Goal: Task Accomplishment & Management: Manage account settings

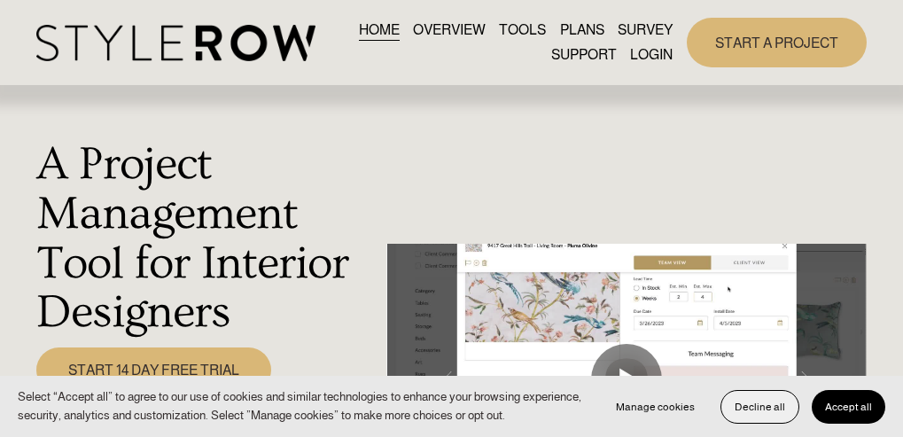
scroll to position [3, 0]
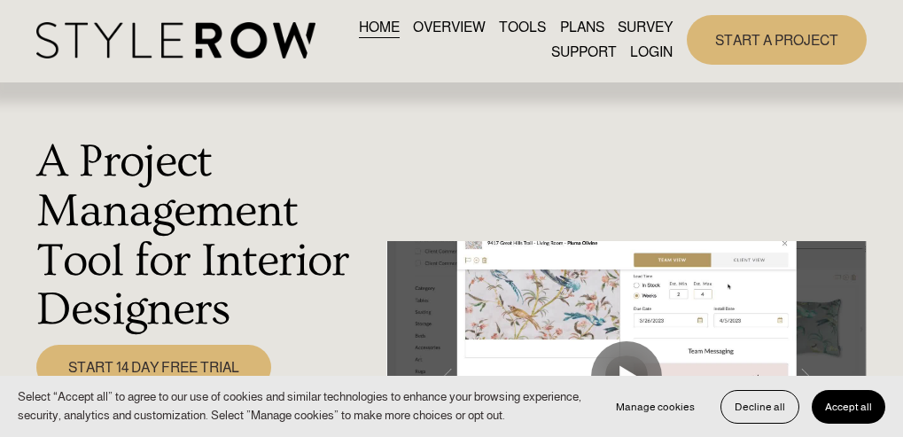
click at [654, 52] on link "LOGIN" at bounding box center [651, 52] width 43 height 24
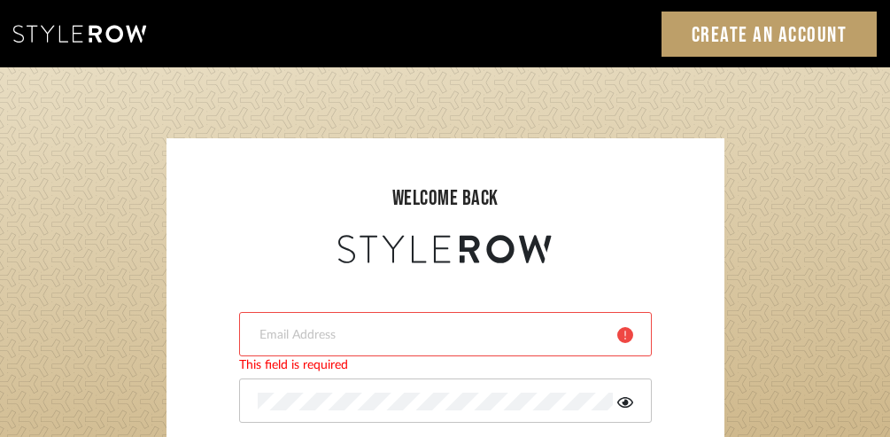
type input "rdjohnson@ymail.com"
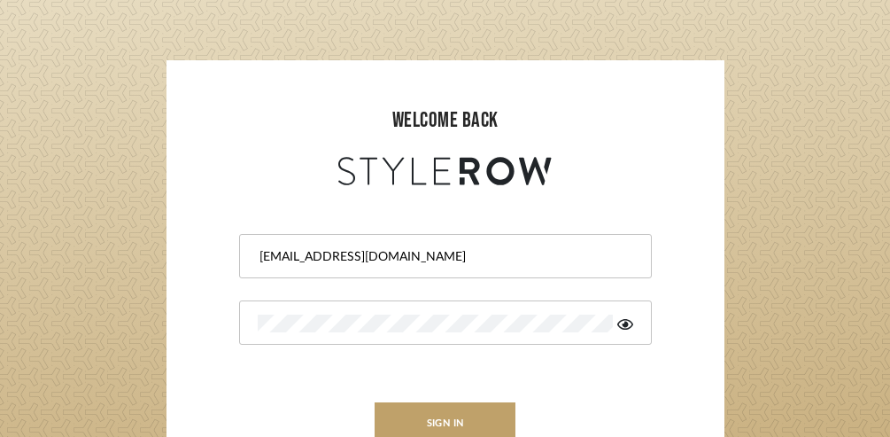
scroll to position [108, 0]
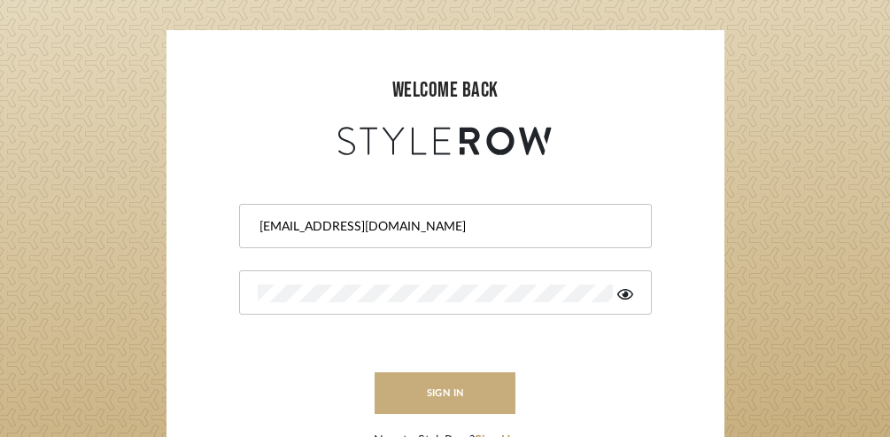
click at [480, 385] on button "sign in" at bounding box center [446, 393] width 142 height 42
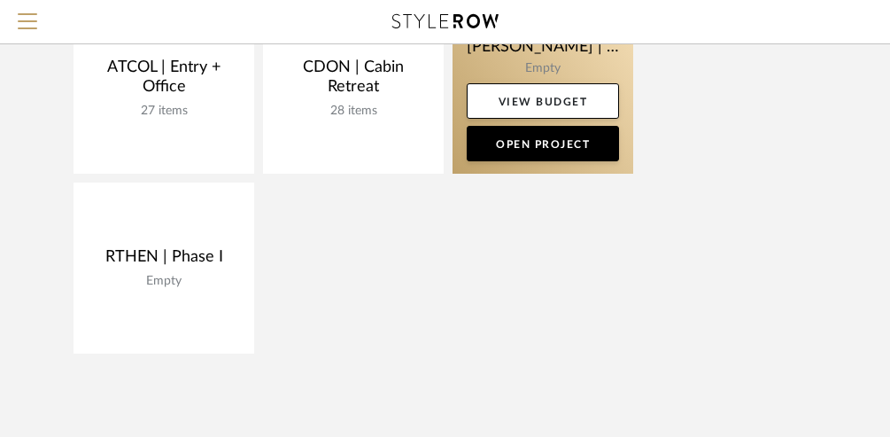
scroll to position [249, 0]
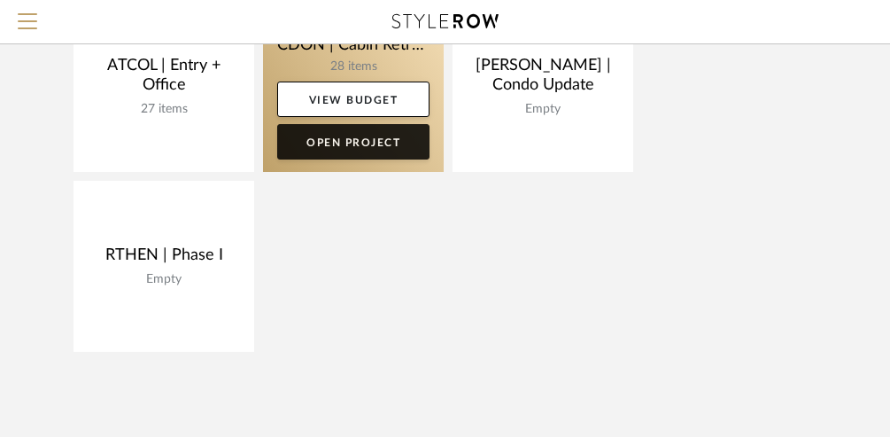
click at [365, 151] on link "Open Project" at bounding box center [353, 141] width 152 height 35
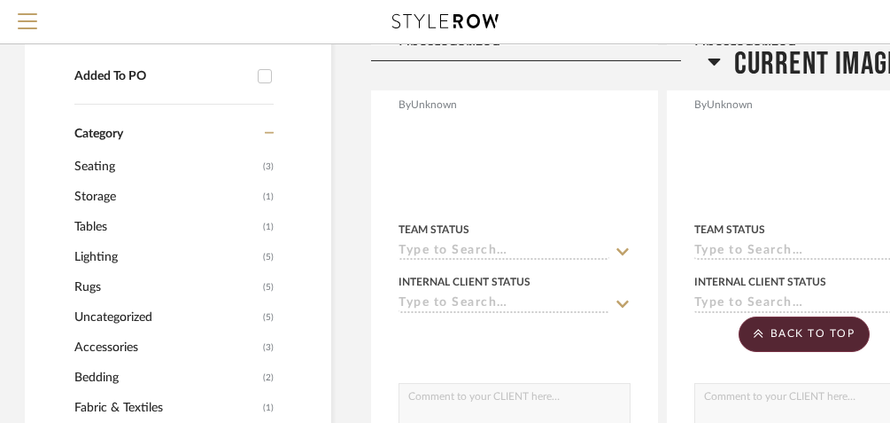
scroll to position [1415, 2]
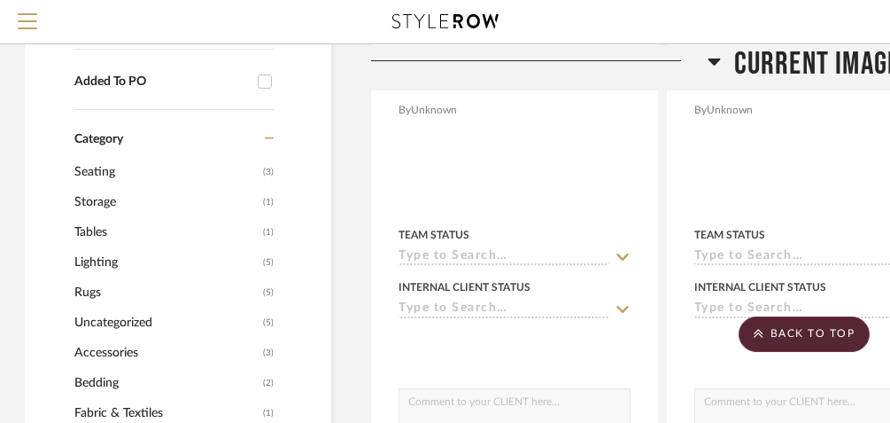
click at [120, 172] on span "Seating" at bounding box center [166, 172] width 184 height 30
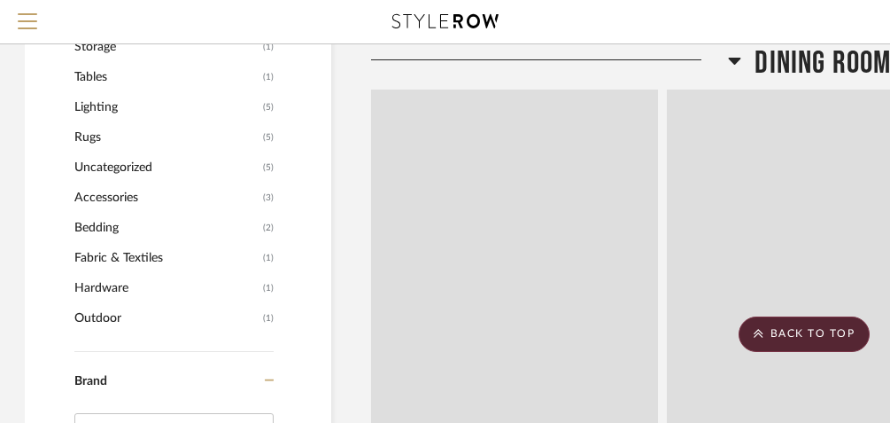
scroll to position [1415, 0]
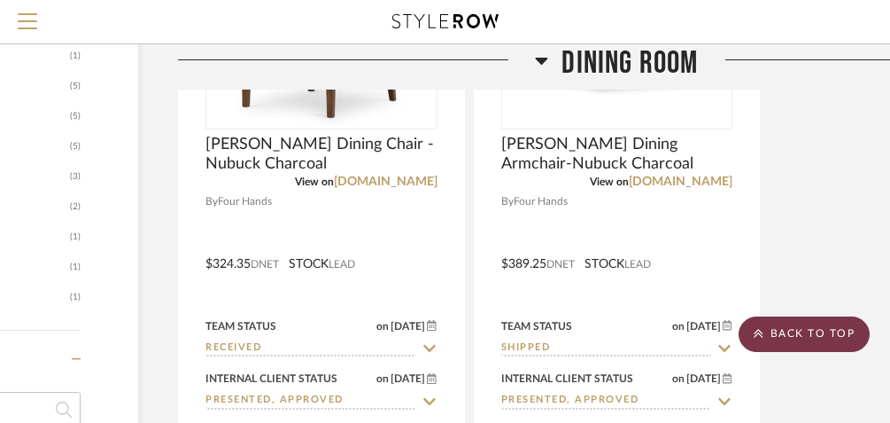
scroll to position [1458, 195]
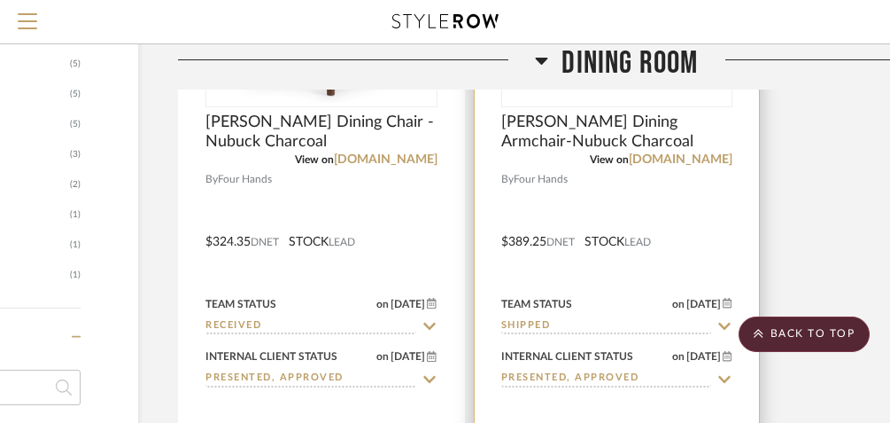
click at [723, 322] on icon at bounding box center [725, 326] width 16 height 14
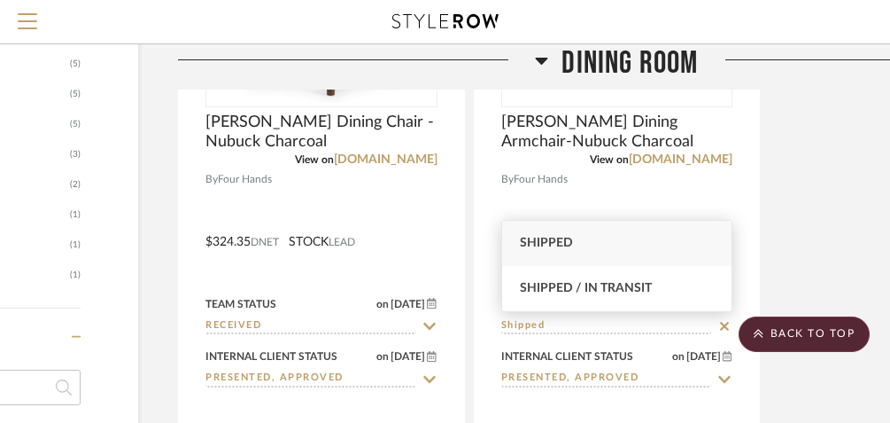
click at [808, 244] on div "Ferris Dining Chair - Nubuck Charcoal View on danielhouse.club By Four Hands $3…" at bounding box center [617, 229] width 878 height 777
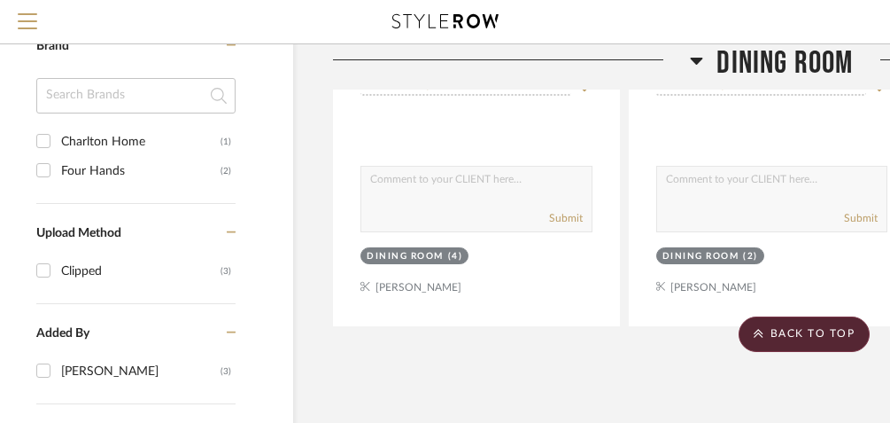
scroll to position [1750, 0]
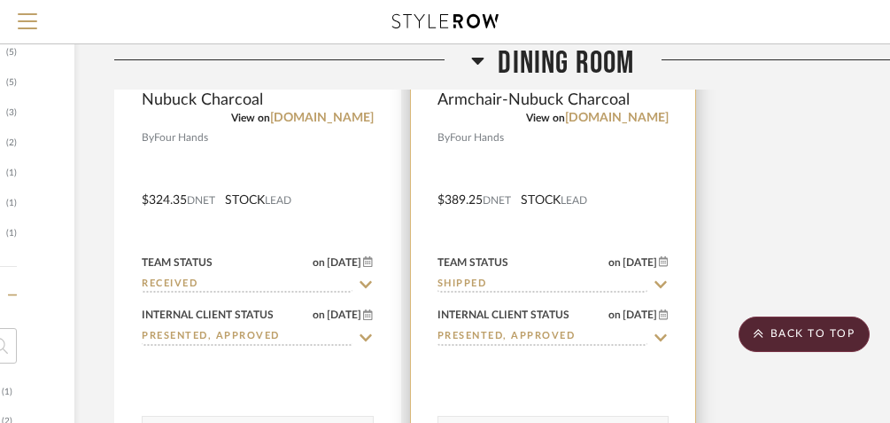
scroll to position [1500, 266]
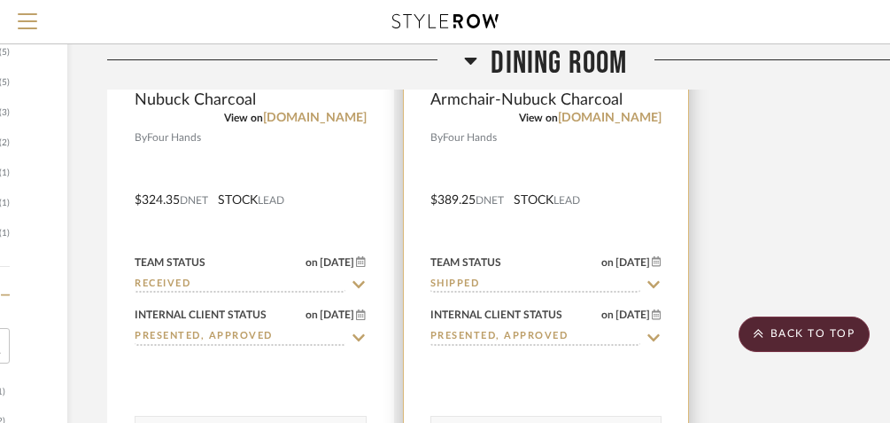
click at [654, 286] on icon at bounding box center [654, 284] width 12 height 7
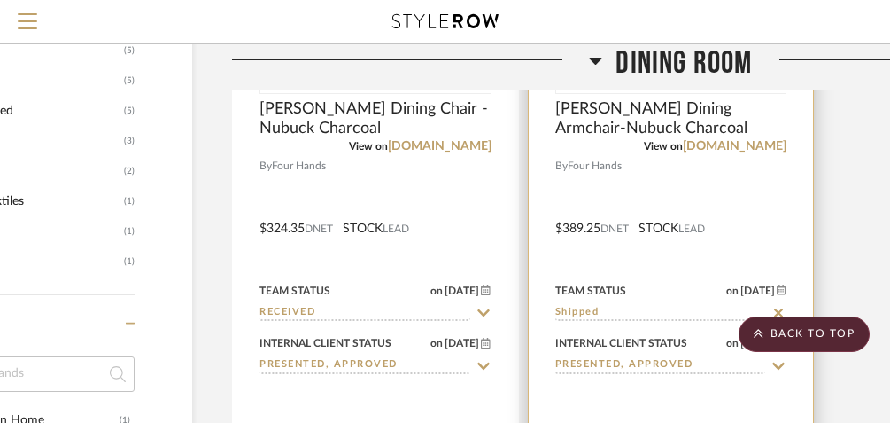
scroll to position [1479, 141]
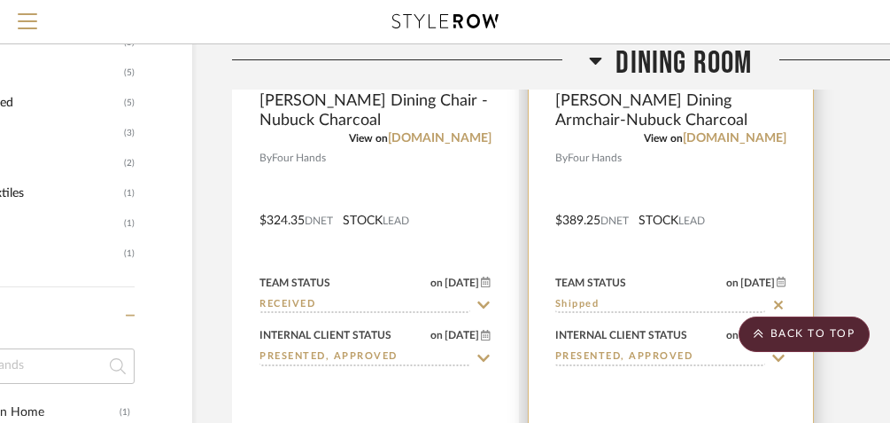
click at [583, 301] on input "Shipped" at bounding box center [660, 305] width 211 height 17
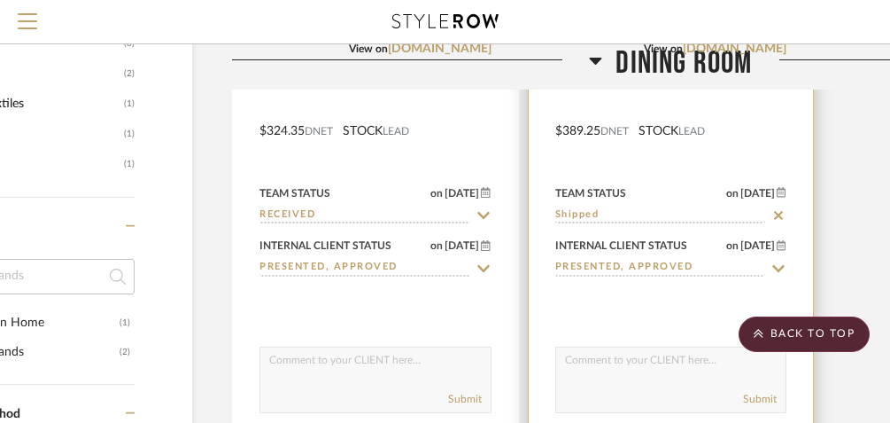
scroll to position [1571, 141]
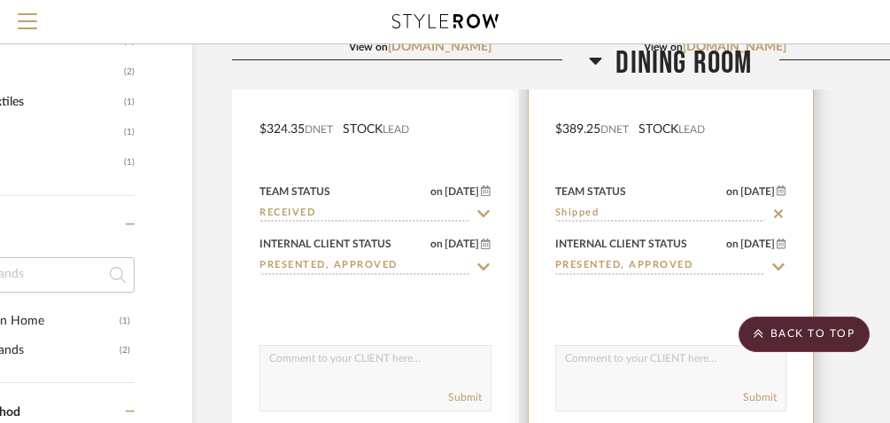
click at [781, 216] on icon at bounding box center [778, 213] width 9 height 9
type input "9/15/2025"
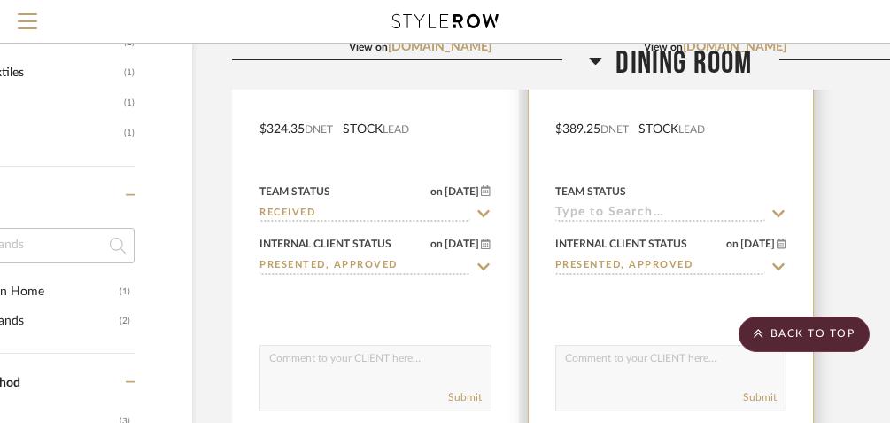
click at [781, 216] on icon at bounding box center [779, 213] width 16 height 14
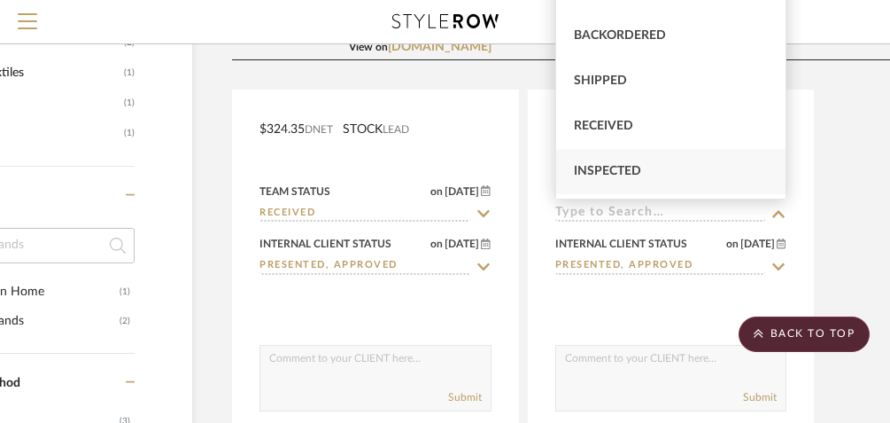
scroll to position [112, 0]
click at [645, 128] on div "Received" at bounding box center [671, 124] width 230 height 45
type input "Received"
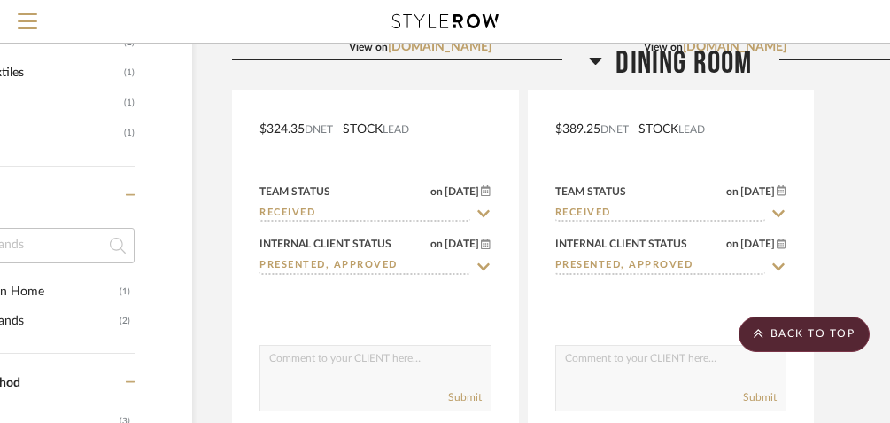
click at [831, 203] on div "Ferris Dining Chair - Nubuck Charcoal View on danielhouse.club By Four Hands $3…" at bounding box center [671, 116] width 878 height 777
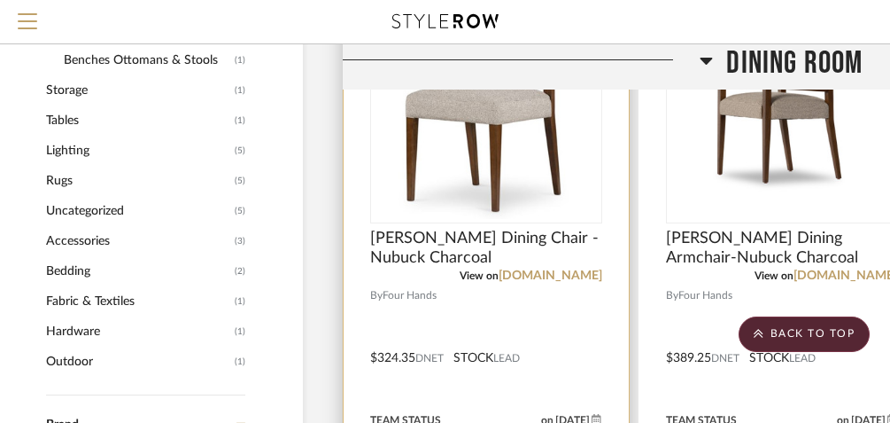
scroll to position [1343, 30]
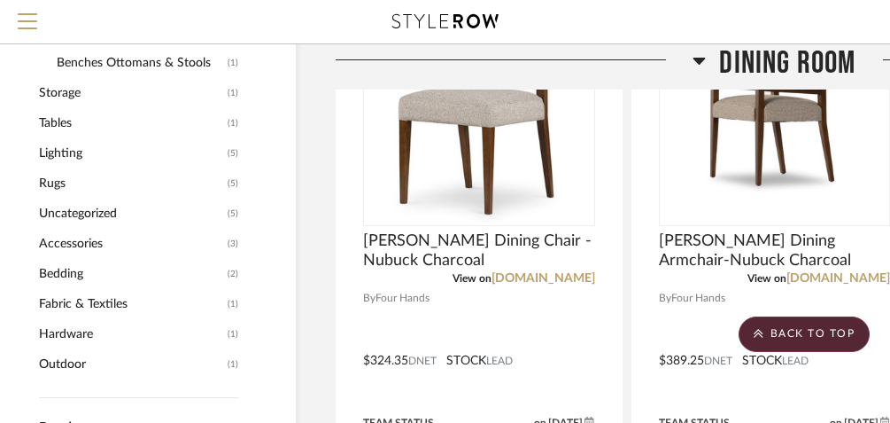
click at [132, 213] on span "Uncategorized" at bounding box center [131, 213] width 184 height 30
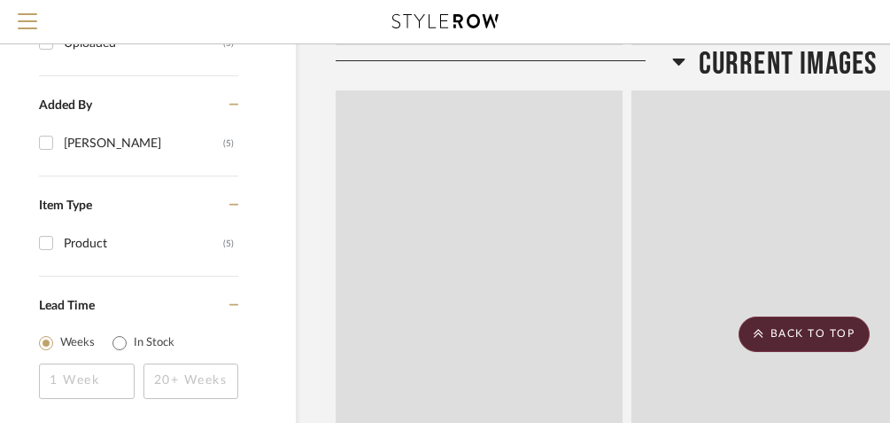
scroll to position [1344, 22]
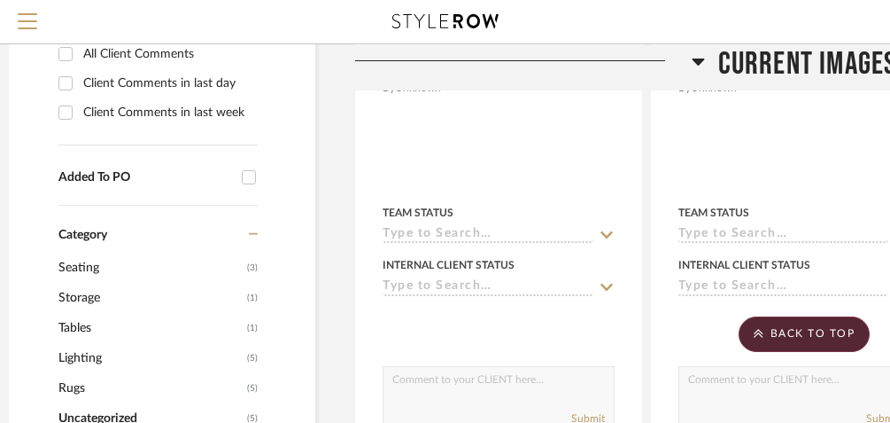
scroll to position [681, 18]
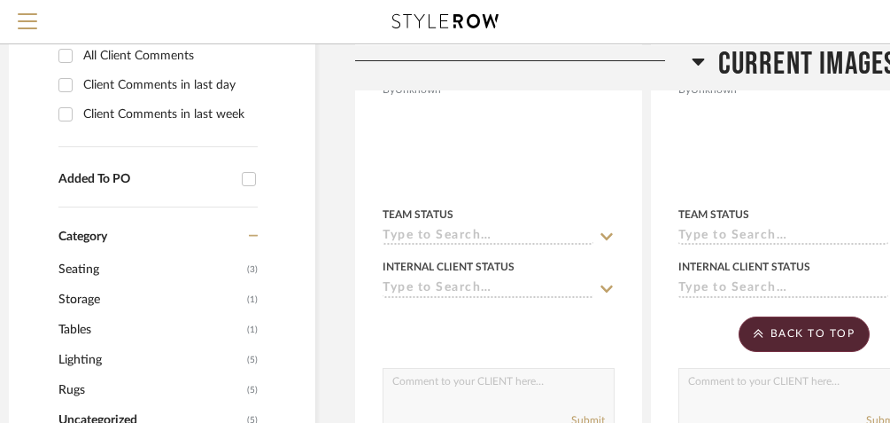
click at [85, 389] on span "Rugs" at bounding box center [150, 390] width 184 height 30
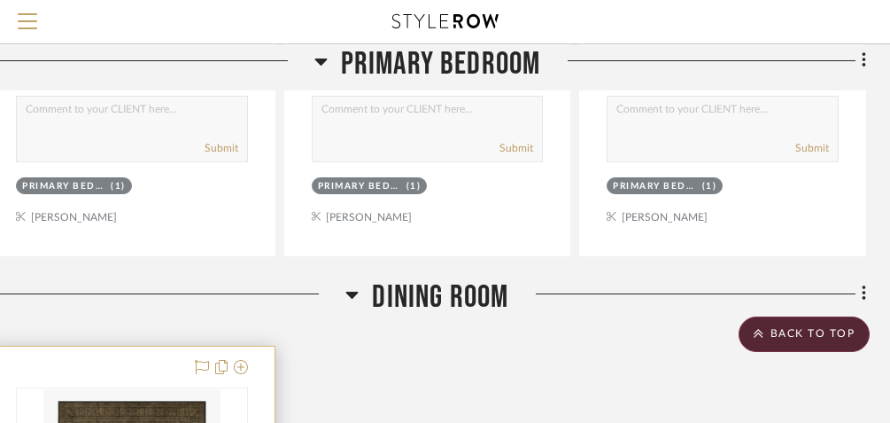
scroll to position [954, 384]
